Goal: Task Accomplishment & Management: Use online tool/utility

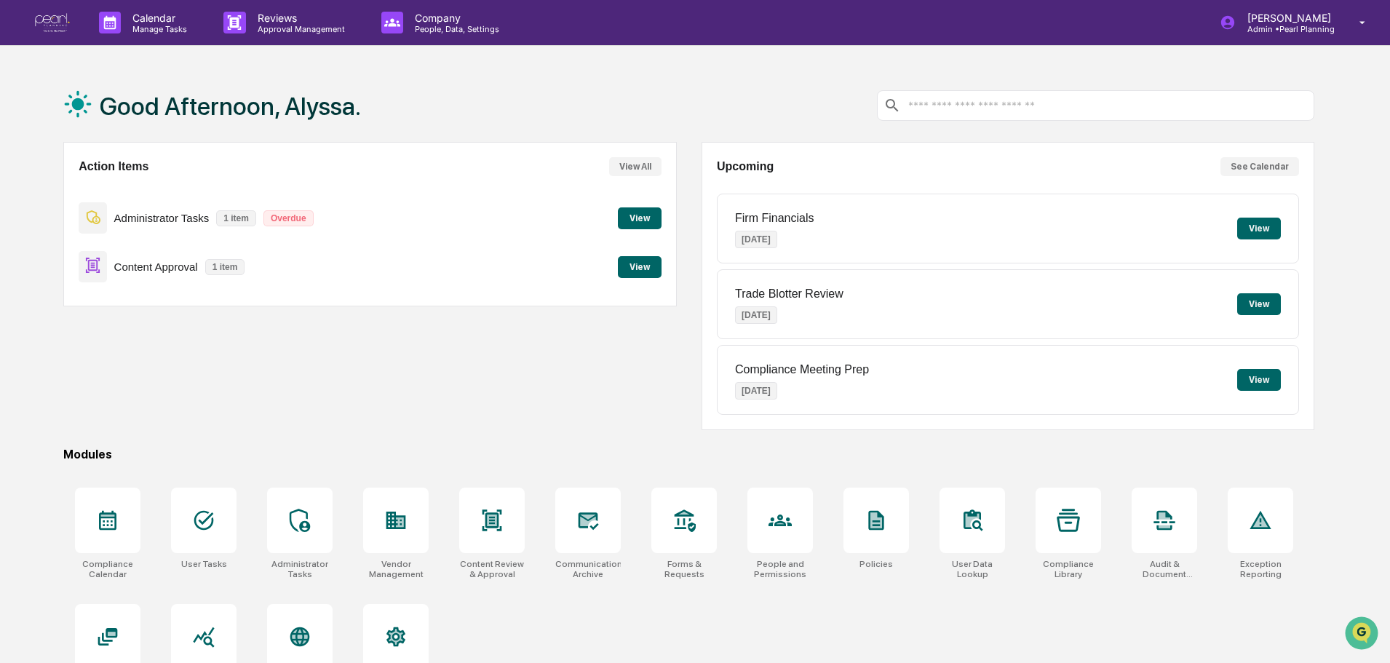
click at [629, 269] on button "View" at bounding box center [640, 267] width 44 height 22
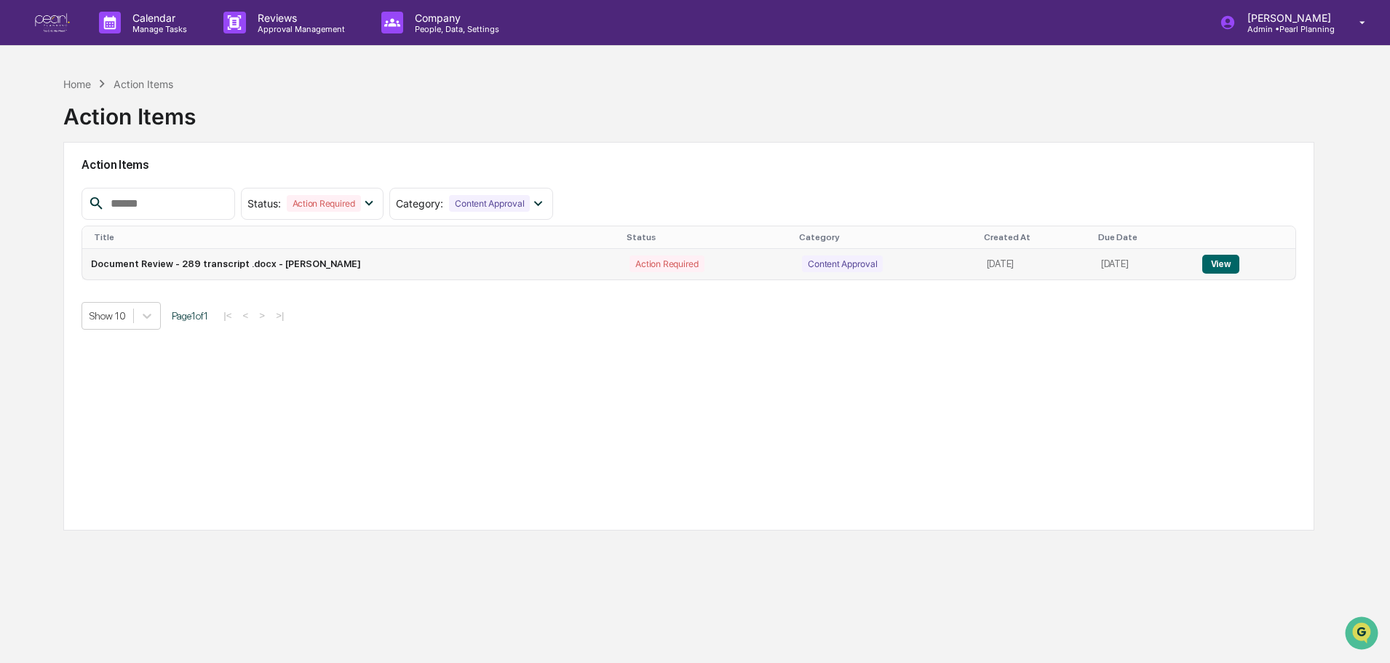
click at [1226, 264] on button "View" at bounding box center [1220, 264] width 37 height 19
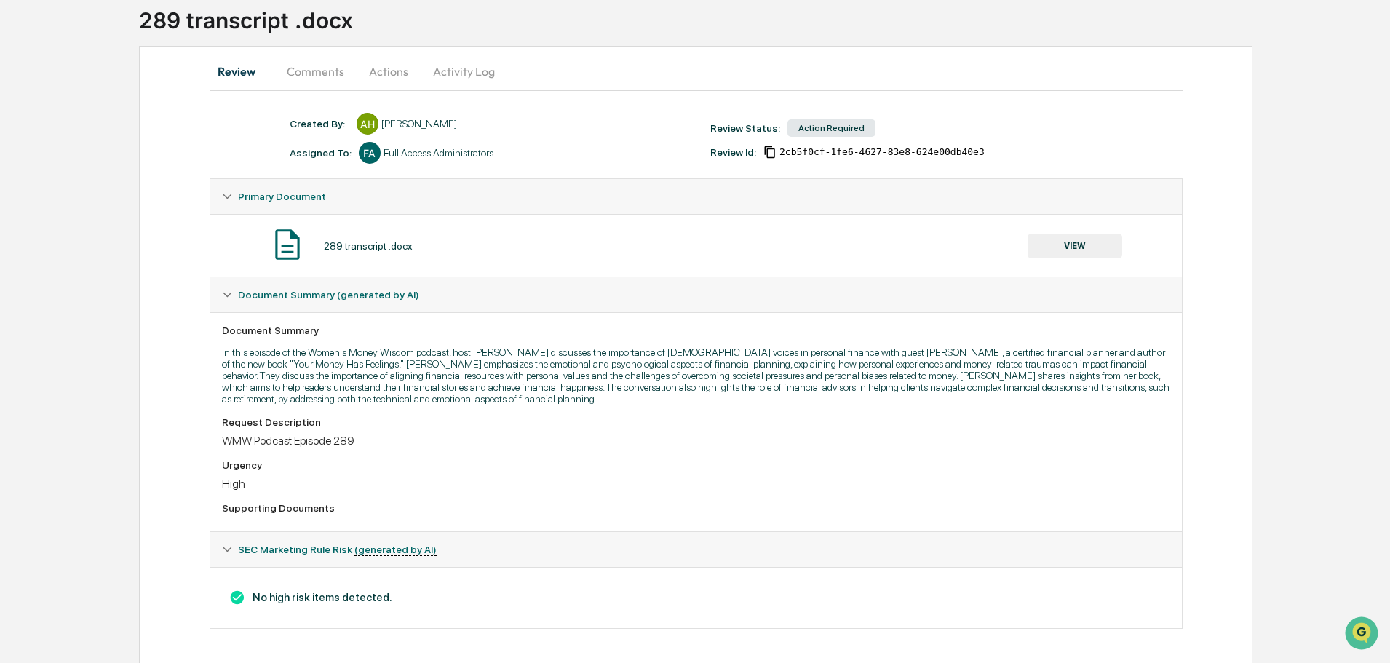
scroll to position [99, 0]
click at [255, 545] on span "SEC Marketing Rule Risk (generated by AI)" at bounding box center [337, 547] width 199 height 12
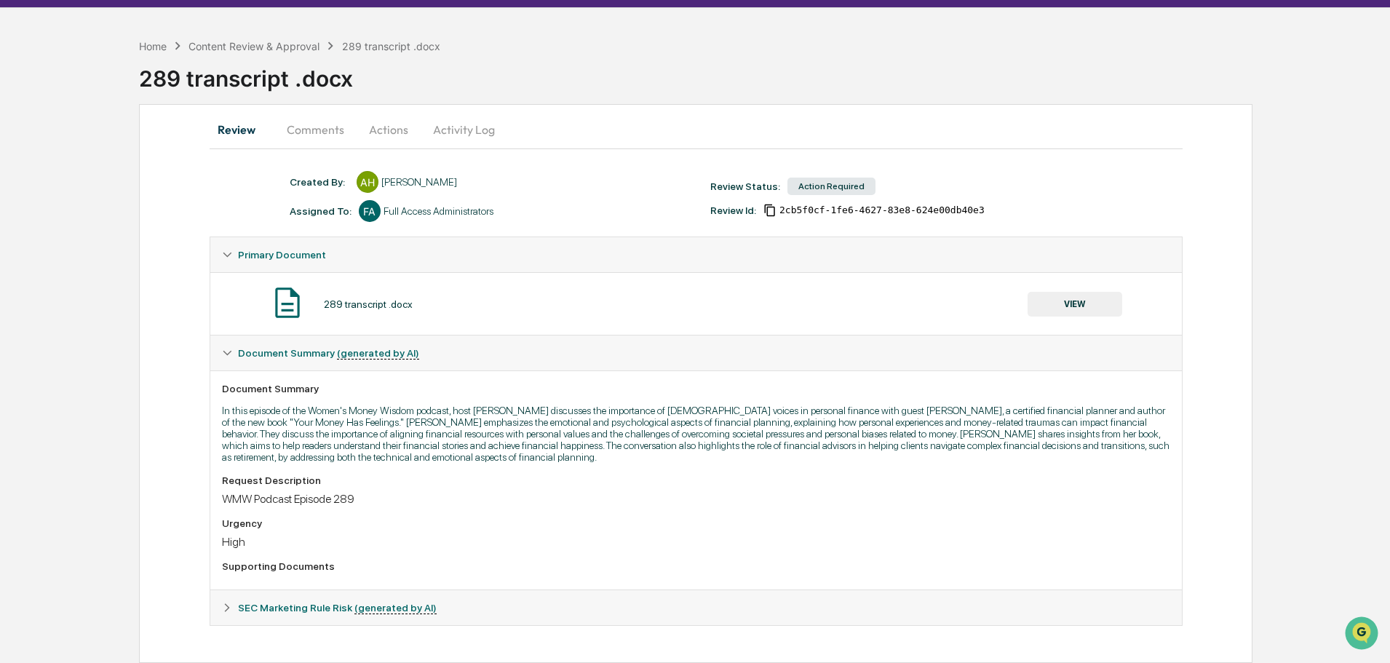
scroll to position [38, 0]
click at [226, 608] on icon at bounding box center [227, 607] width 10 height 10
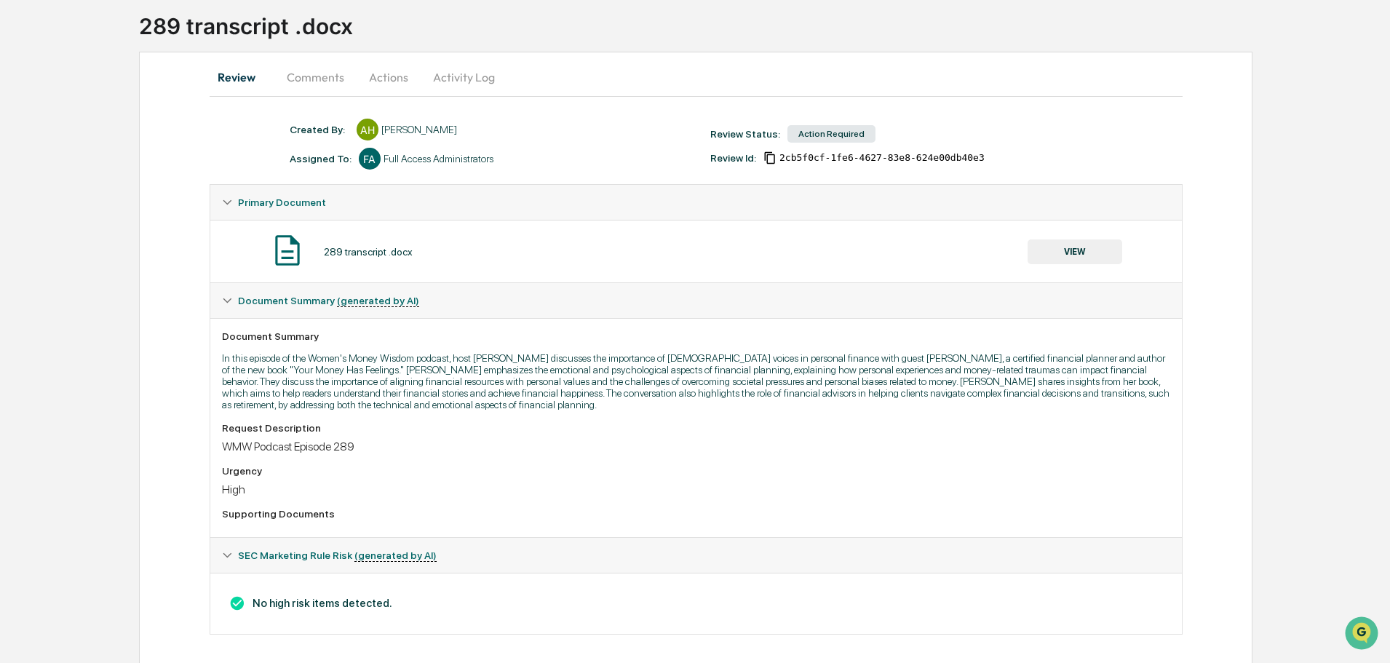
scroll to position [99, 0]
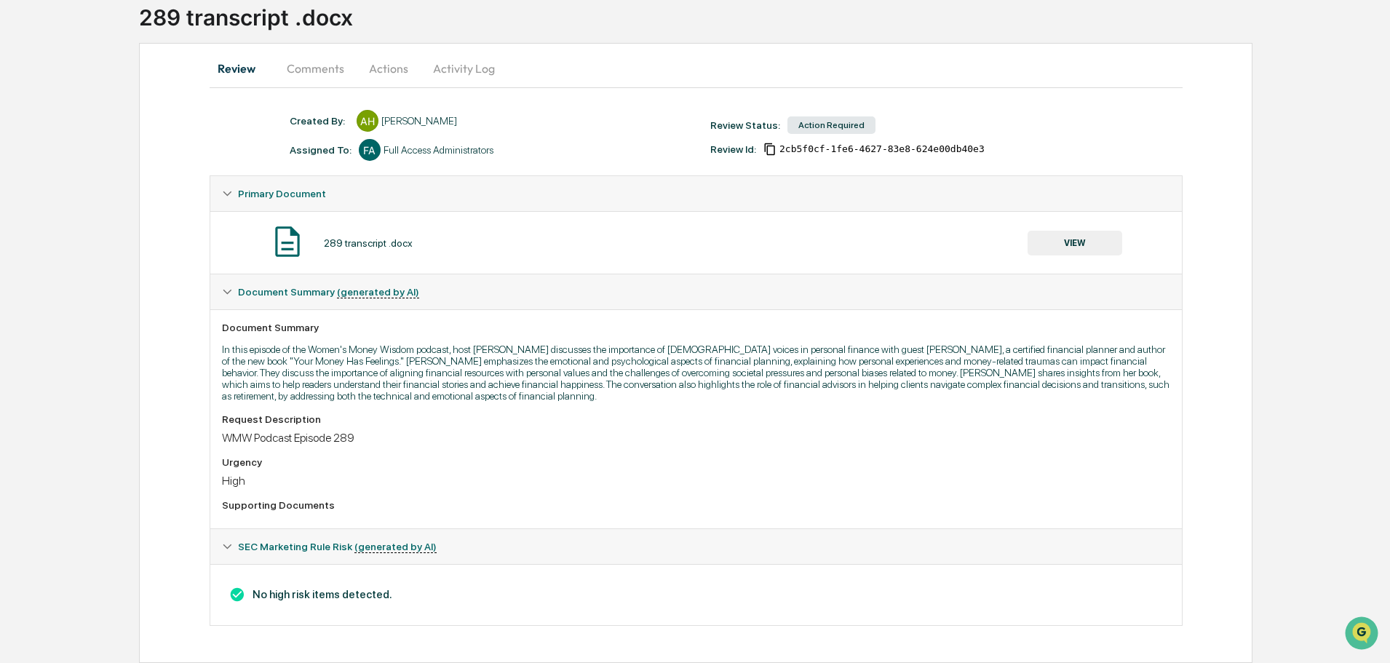
click at [1078, 236] on button "VIEW" at bounding box center [1074, 243] width 95 height 25
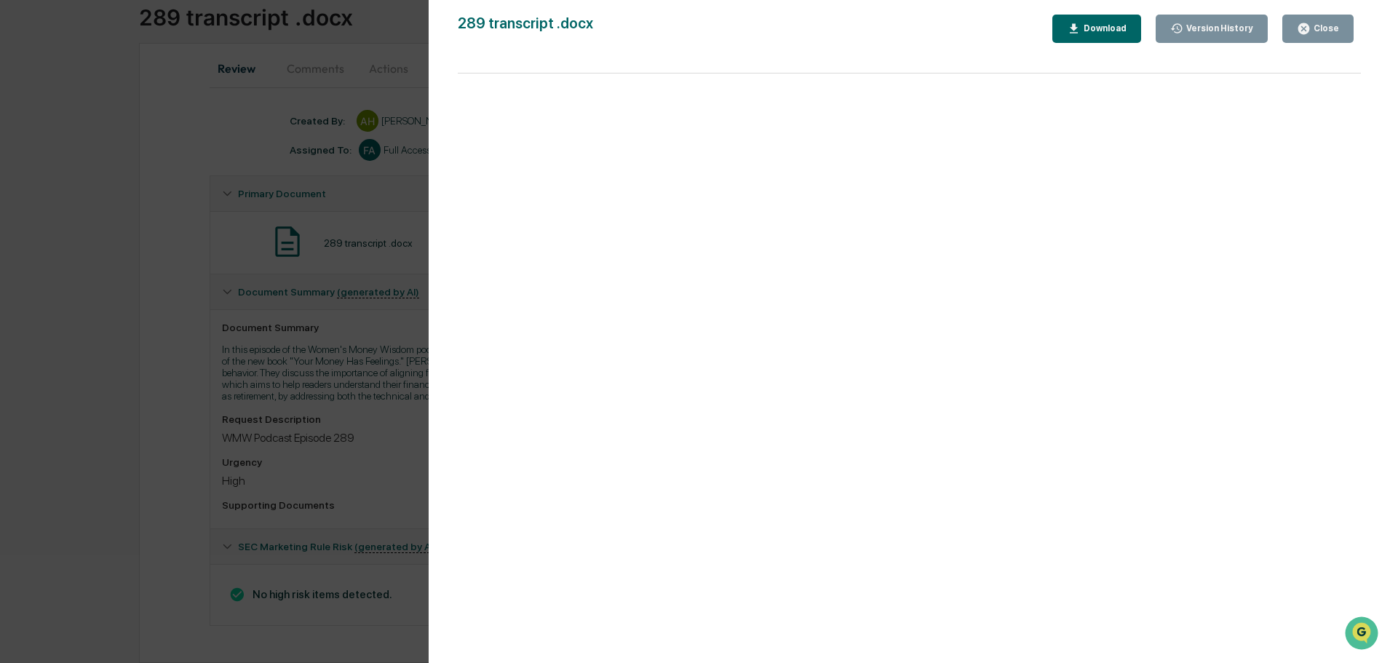
click at [1315, 26] on div "Close" at bounding box center [1324, 28] width 28 height 10
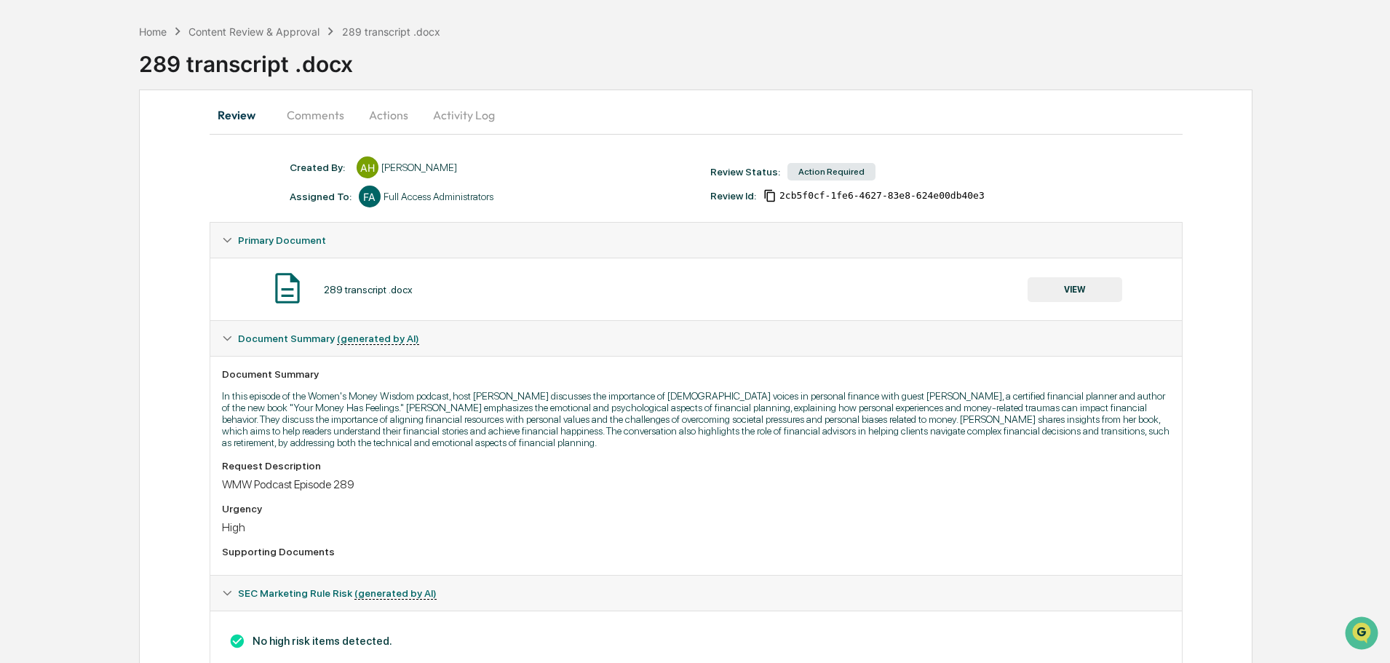
scroll to position [0, 0]
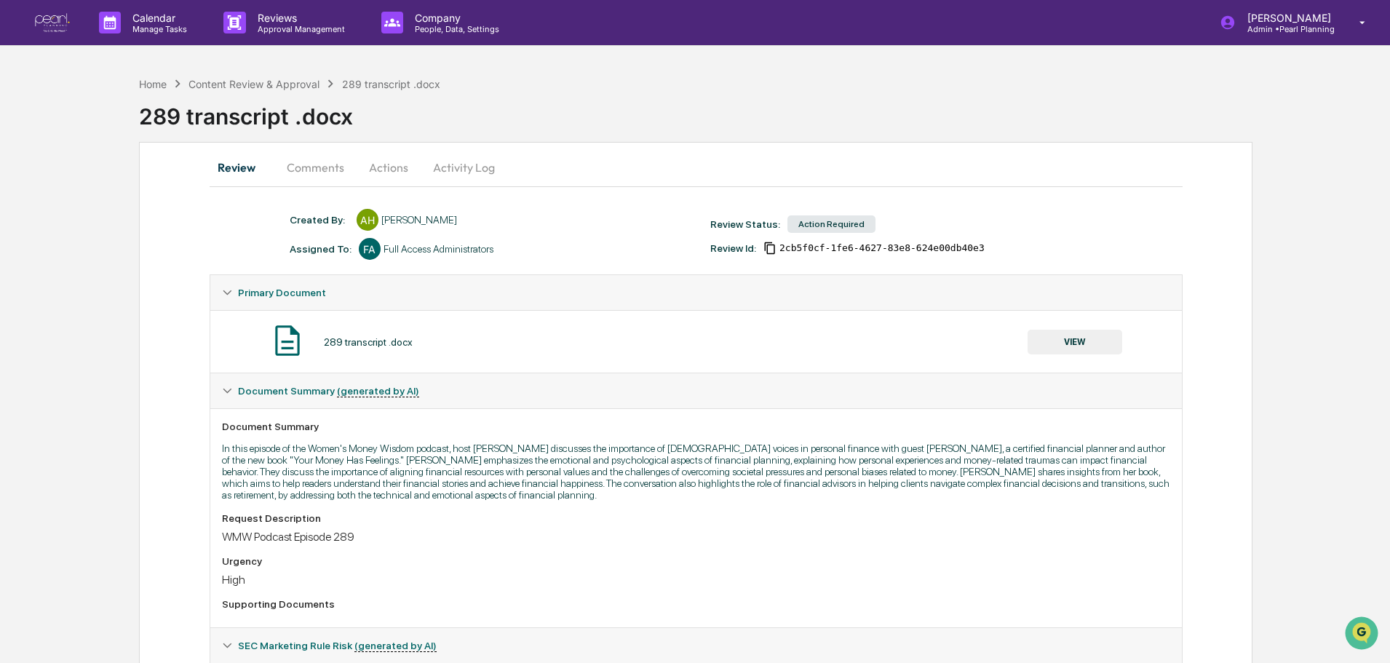
click at [318, 165] on button "Comments" at bounding box center [315, 167] width 81 height 35
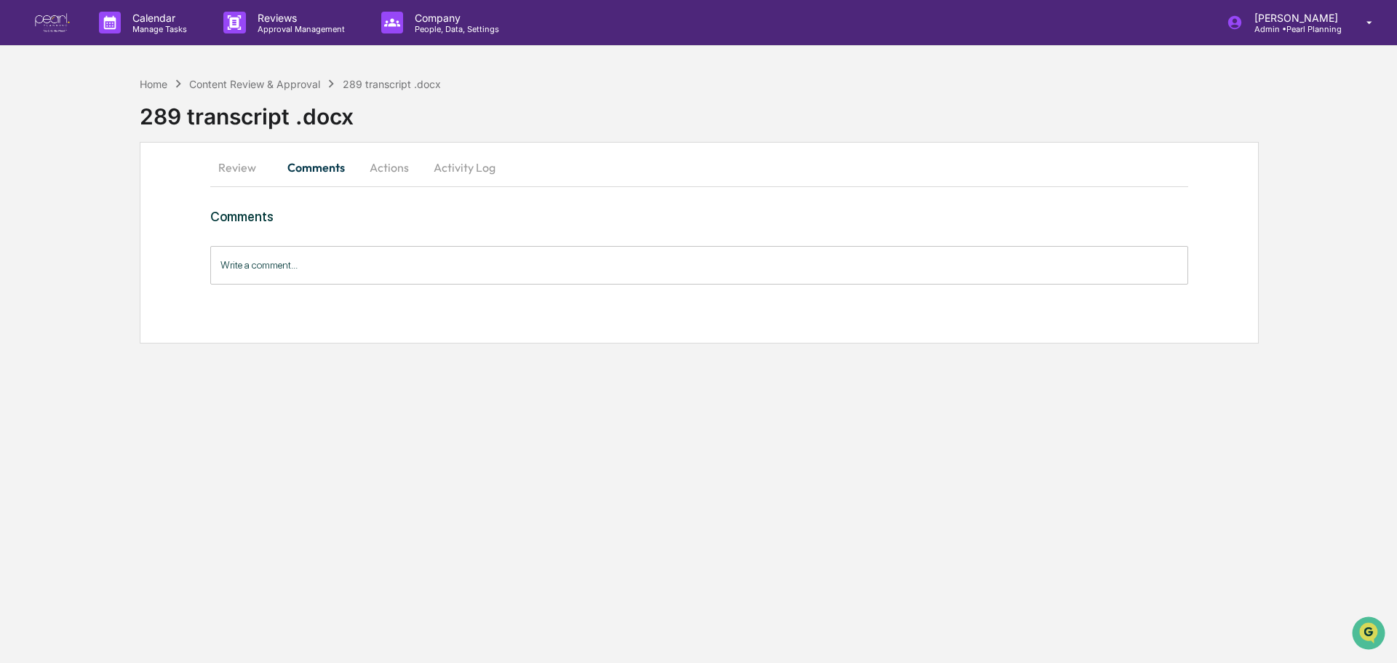
click at [402, 168] on button "Actions" at bounding box center [389, 167] width 65 height 35
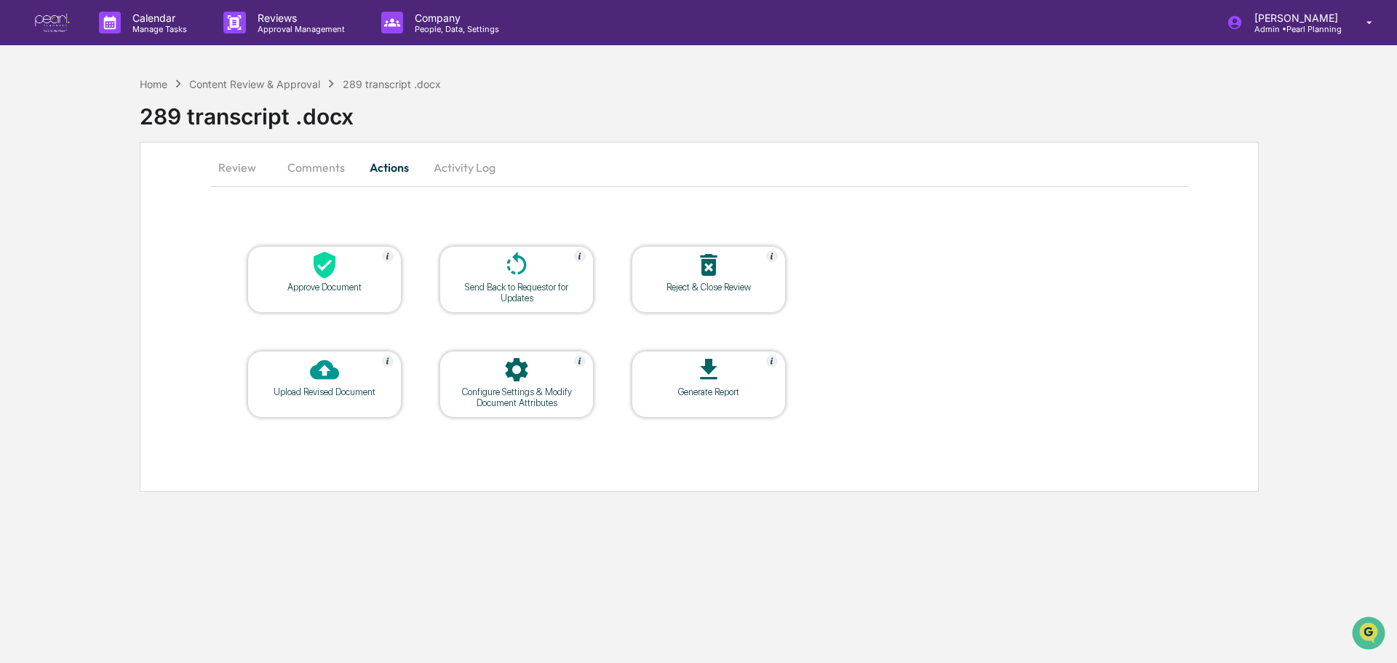
click at [320, 284] on div "Approve Document" at bounding box center [324, 287] width 131 height 11
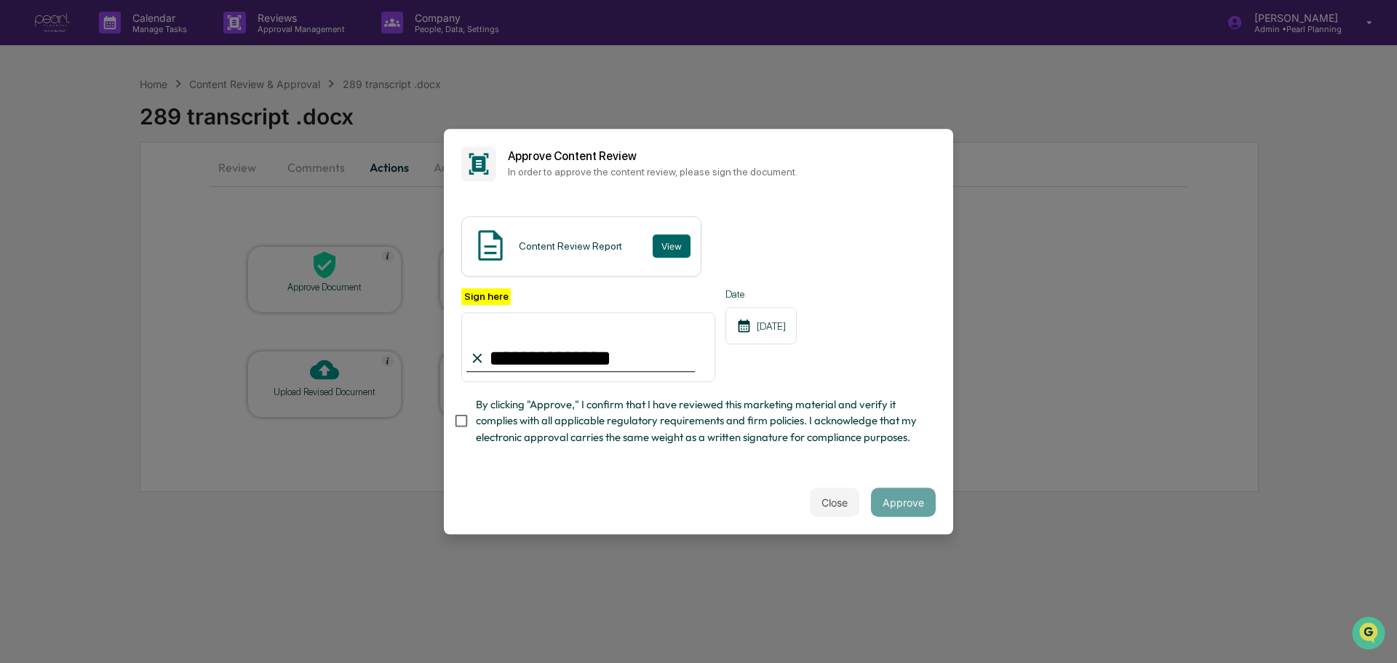
type input "**********"
click at [913, 517] on button "Approve" at bounding box center [903, 501] width 65 height 29
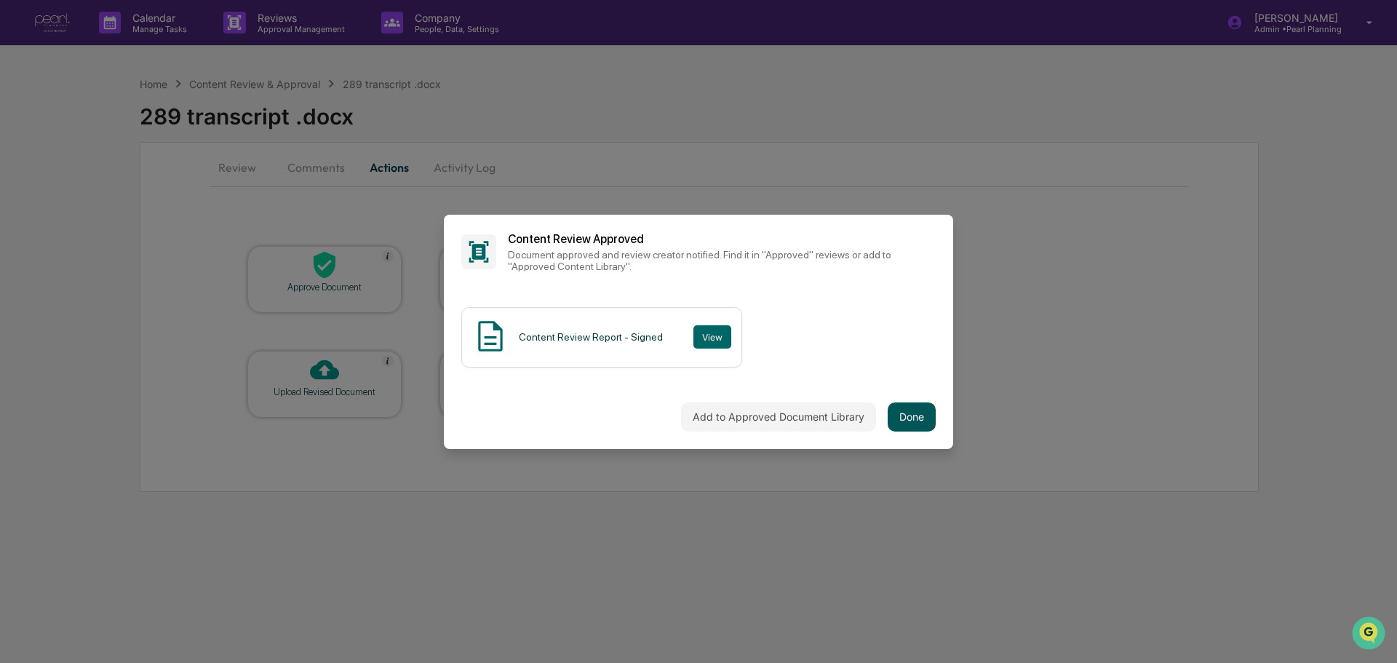
click at [909, 417] on button "Done" at bounding box center [912, 416] width 48 height 29
